Goal: Download file/media

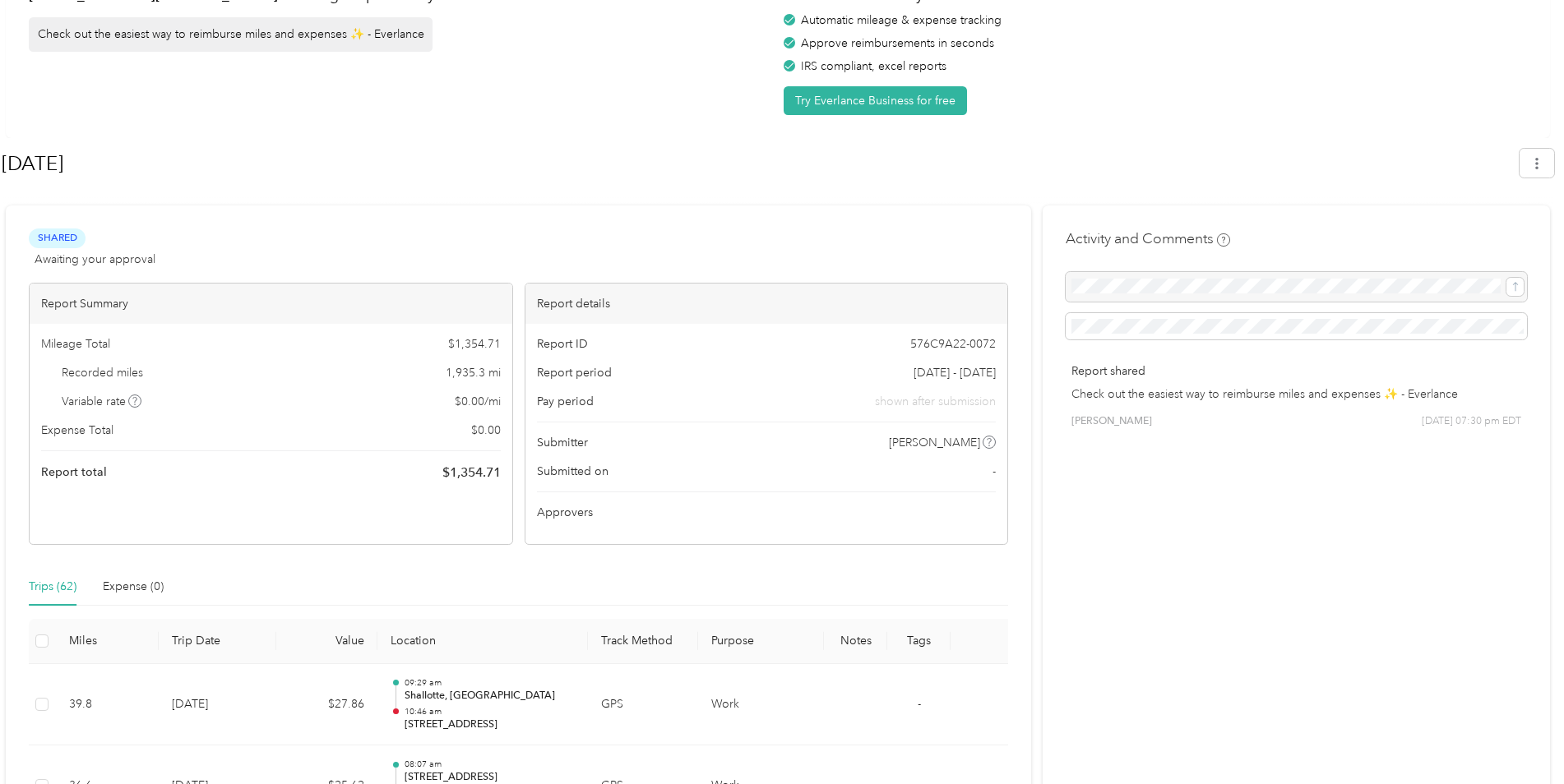
scroll to position [98, 0]
click at [777, 172] on button "button" at bounding box center [1537, 165] width 34 height 29
click at [777, 233] on span "Download" at bounding box center [1497, 242] width 54 height 17
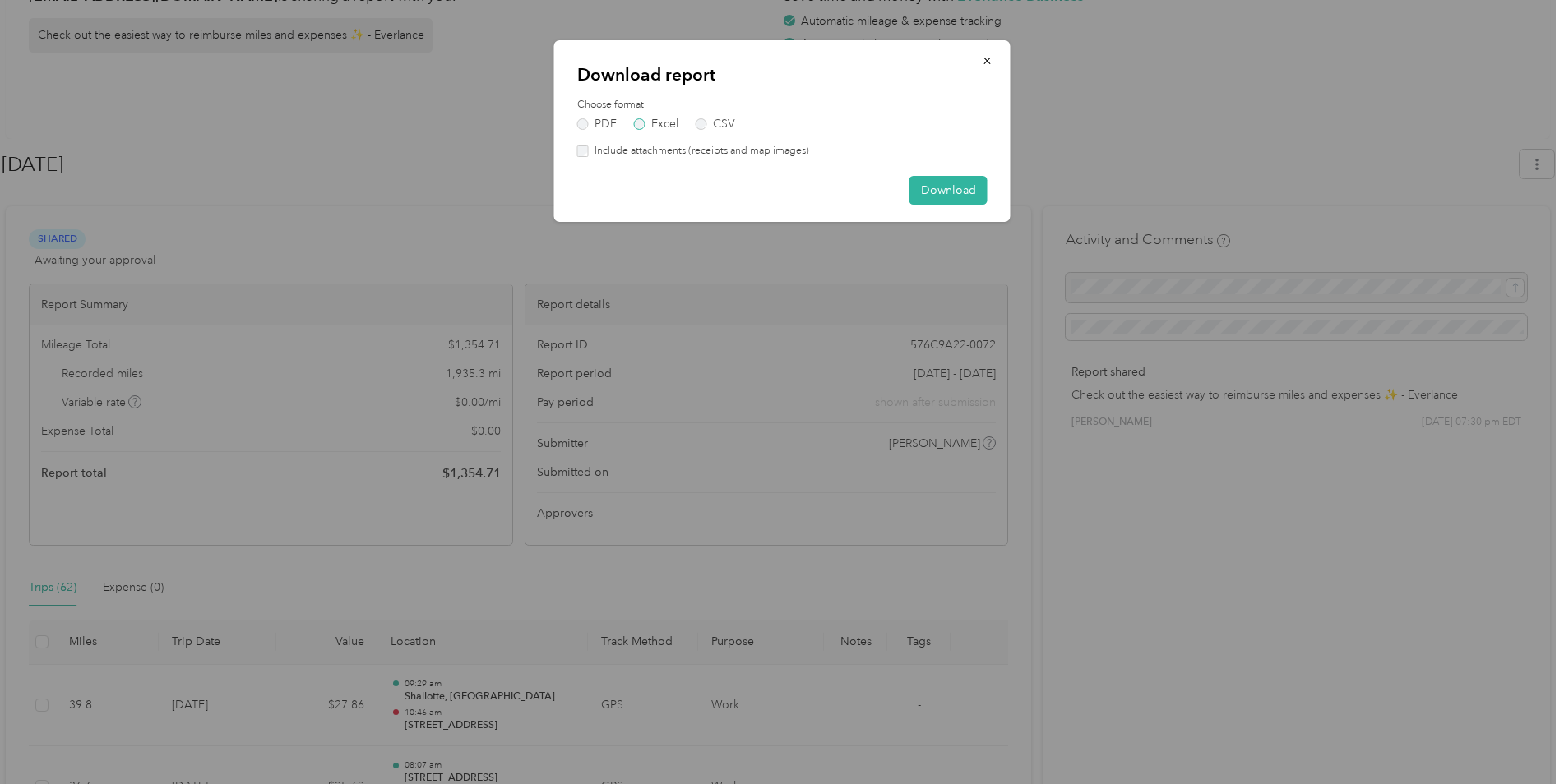
click at [637, 123] on label "Excel" at bounding box center [656, 123] width 45 height 11
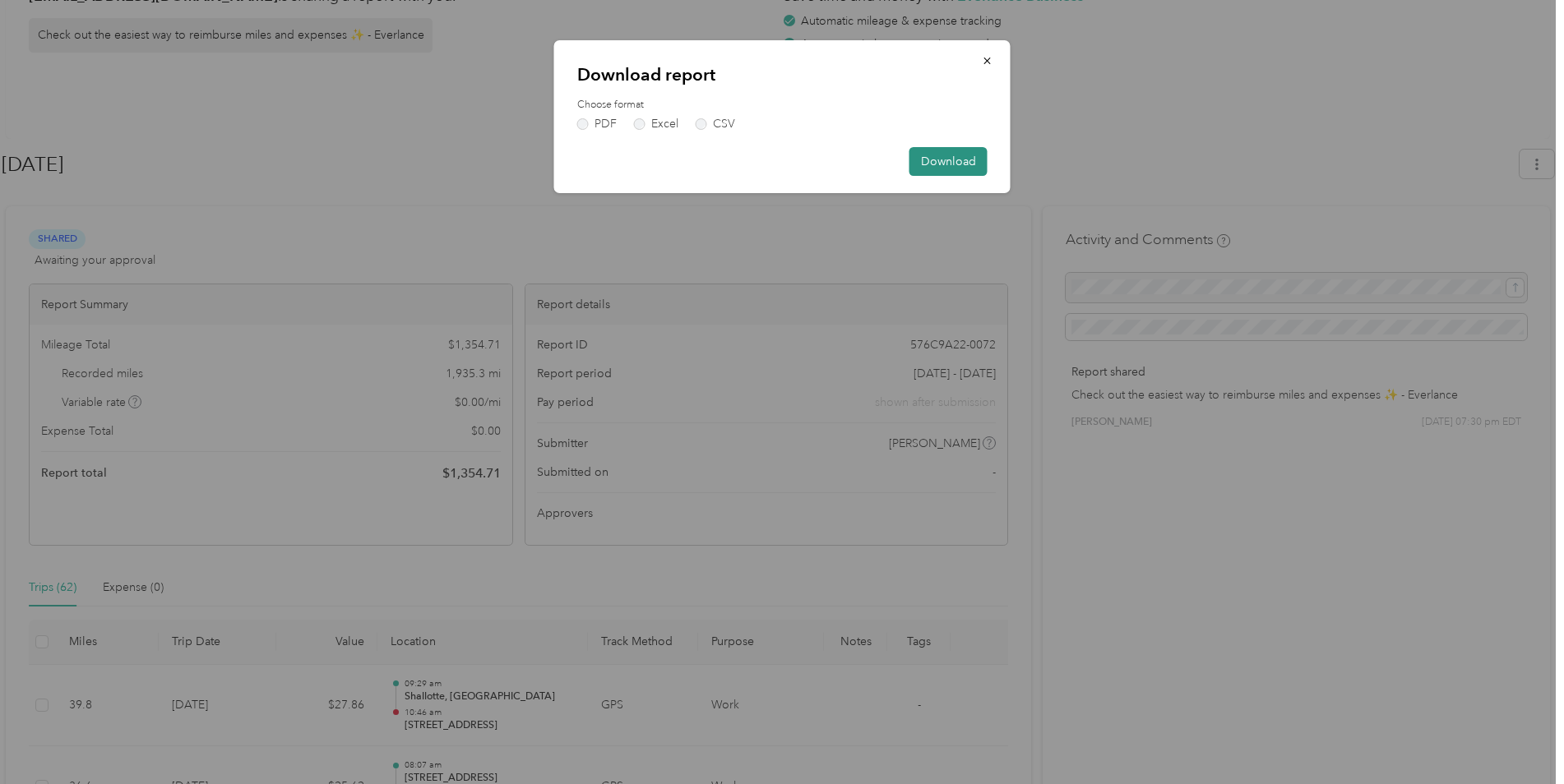
click at [777, 165] on button "Download" at bounding box center [948, 162] width 78 height 29
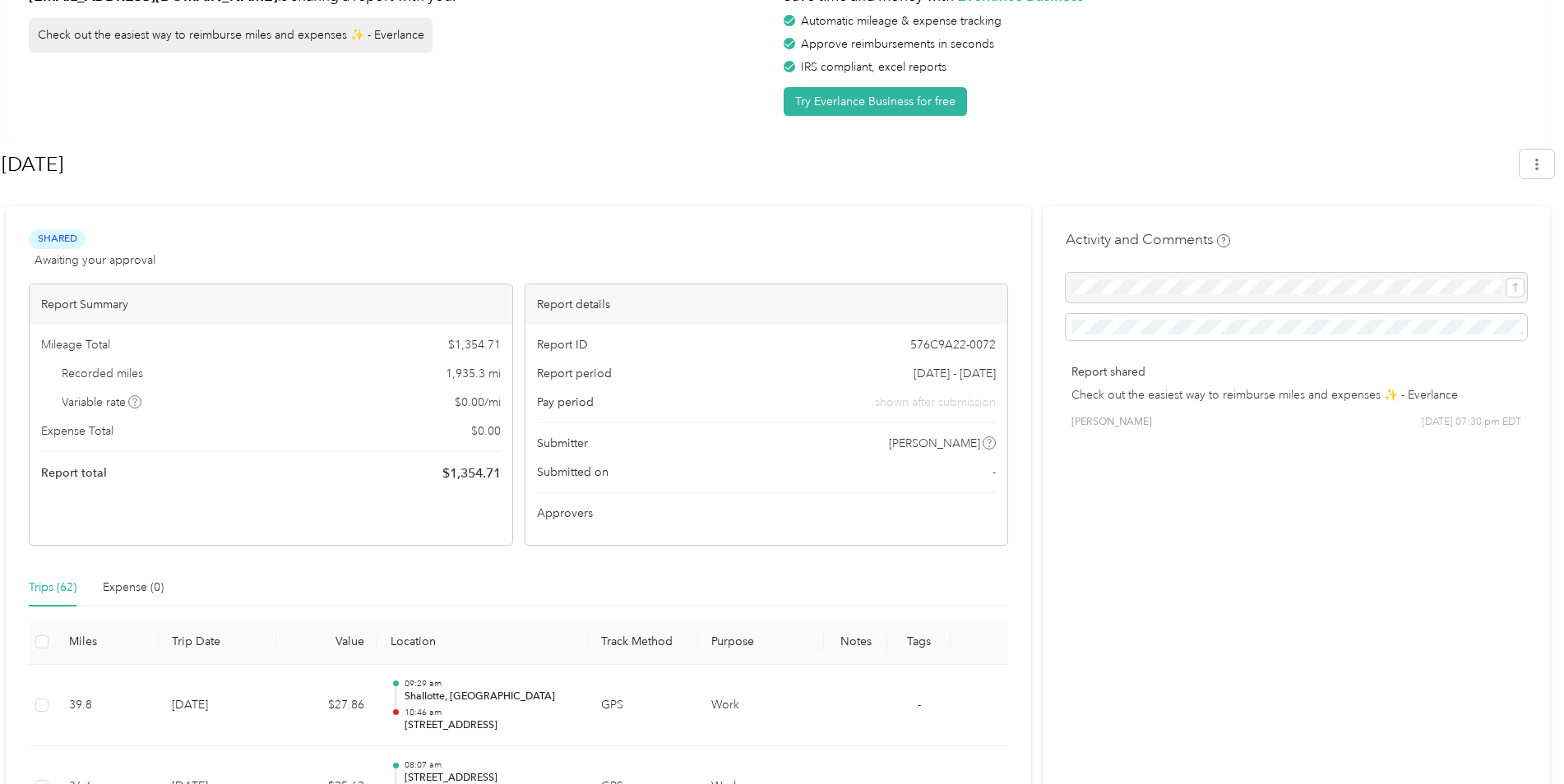
click at [777, 51] on div "[EMAIL_ADDRESS][DOMAIN_NAME] is sharing a report with you. Check out the easies…" at bounding box center [778, 46] width 1544 height 184
click at [777, 154] on button "button" at bounding box center [1537, 165] width 34 height 29
click at [777, 233] on span "Download" at bounding box center [1497, 242] width 54 height 17
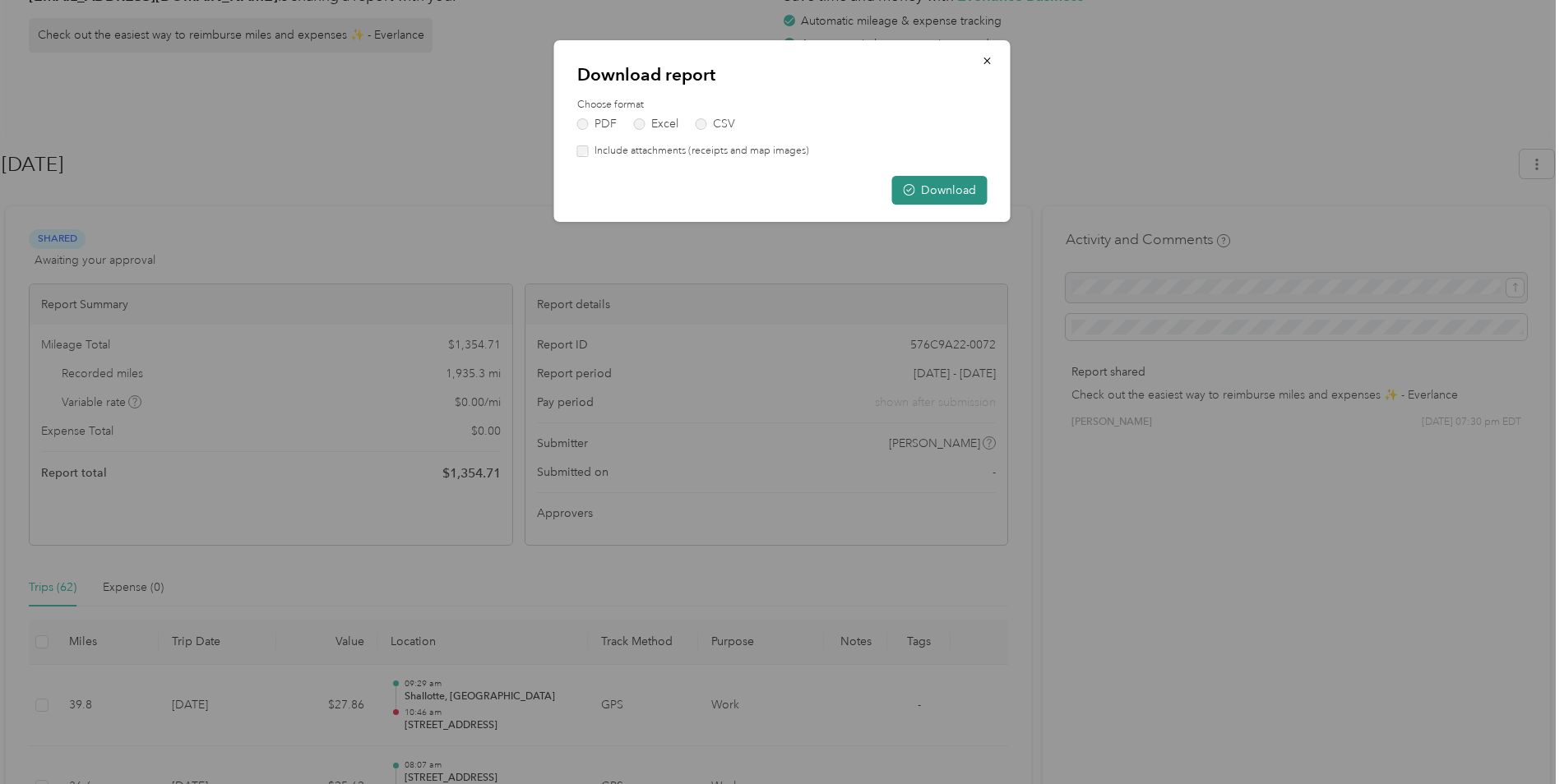
click at [777, 195] on button "Download" at bounding box center [939, 190] width 95 height 29
